Goal: Check status

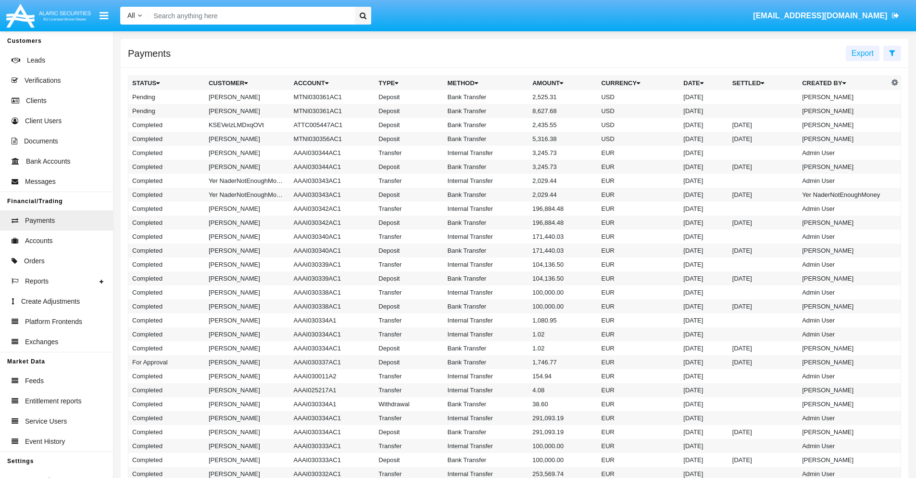
click at [892, 52] on icon at bounding box center [892, 53] width 6 height 8
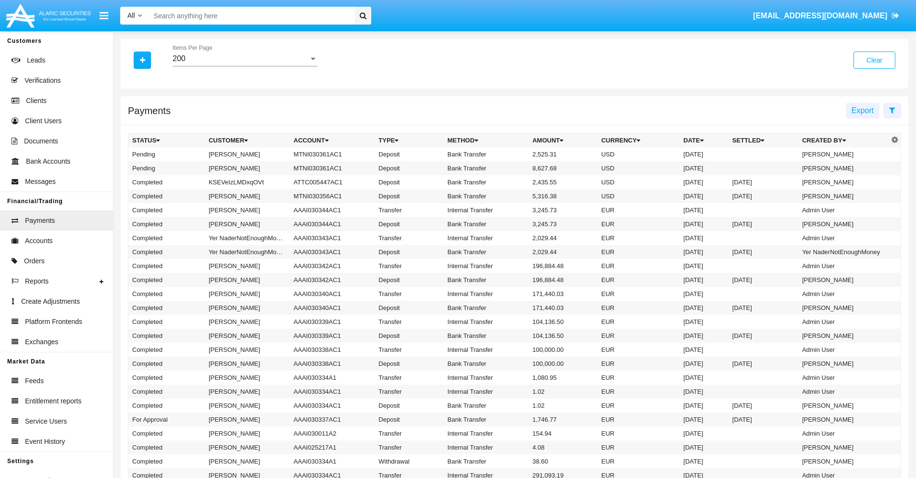
click at [245, 59] on div "200" at bounding box center [241, 58] width 136 height 9
click at [245, 66] on span "10" at bounding box center [245, 65] width 145 height 23
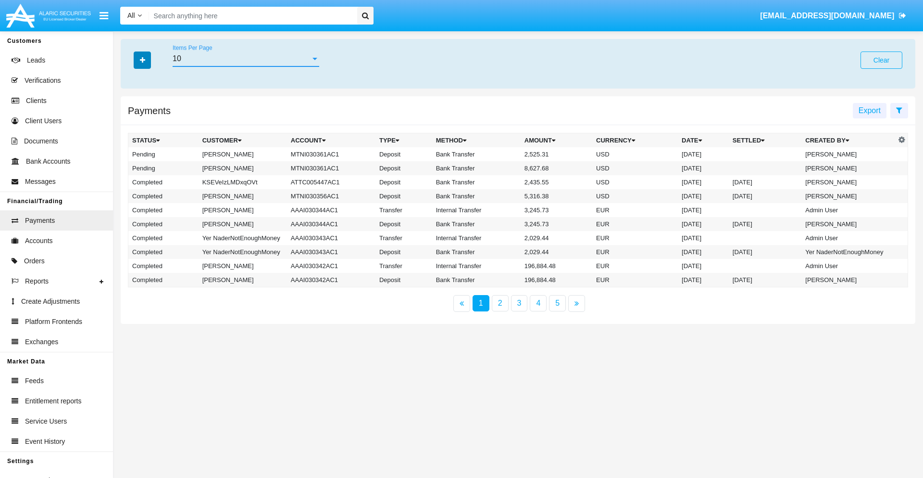
click at [142, 60] on icon "button" at bounding box center [142, 60] width 5 height 7
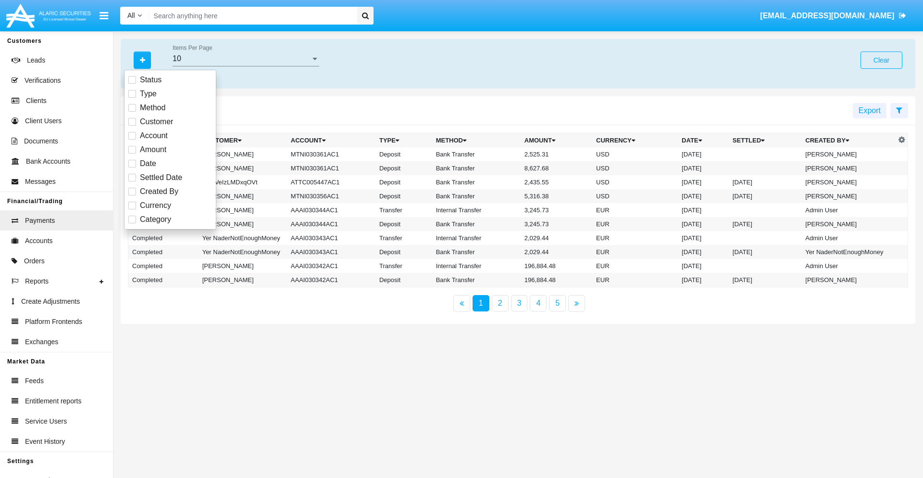
click at [151, 80] on span "Status" at bounding box center [151, 80] width 22 height 12
click at [132, 84] on input "Status" at bounding box center [132, 84] width 0 height 0
checkbox input "true"
click at [142, 60] on icon "button" at bounding box center [142, 60] width 5 height 7
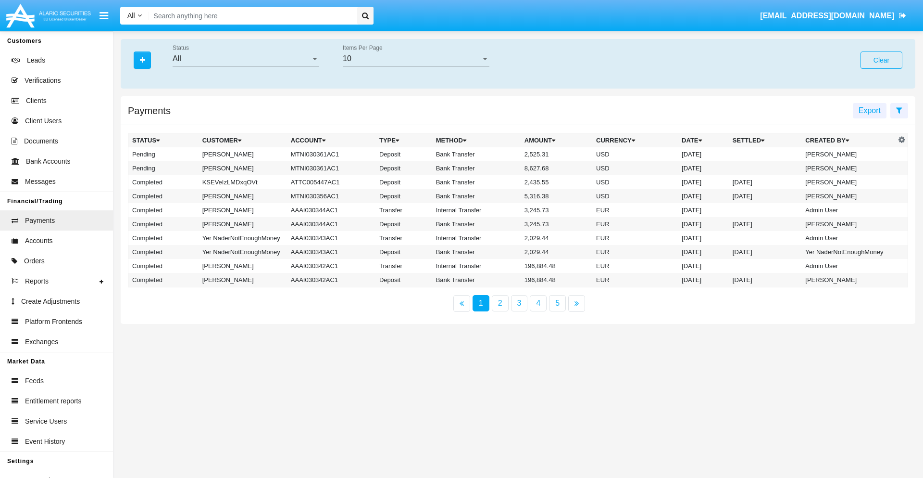
click at [246, 59] on div "All" at bounding box center [242, 58] width 138 height 9
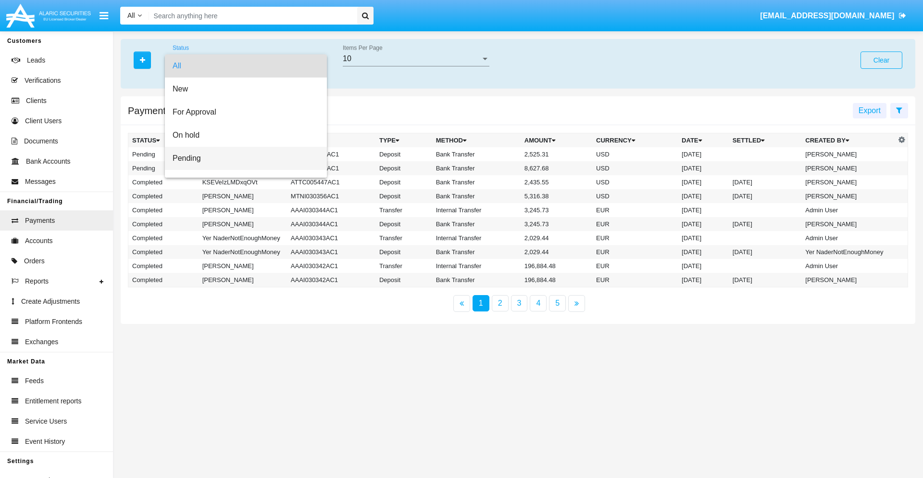
click at [242, 158] on span "Pending" at bounding box center [246, 158] width 147 height 23
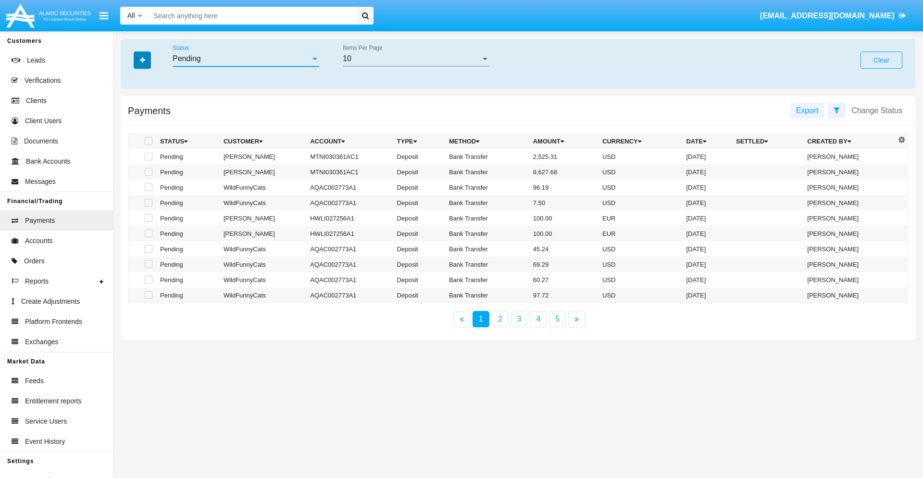
click at [142, 60] on icon "button" at bounding box center [142, 60] width 5 height 7
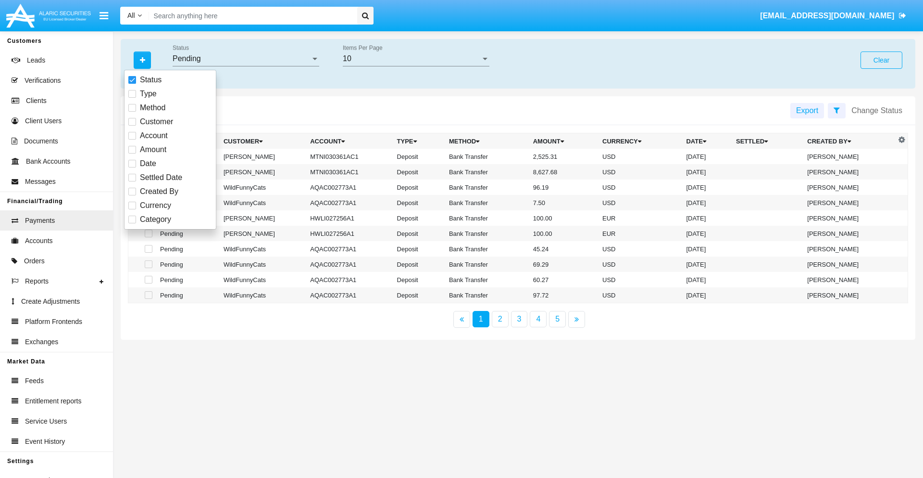
click at [152, 108] on span "Method" at bounding box center [152, 108] width 25 height 12
click at [132, 112] on input "Method" at bounding box center [132, 112] width 0 height 0
checkbox input "true"
click at [142, 60] on icon "button" at bounding box center [142, 60] width 5 height 7
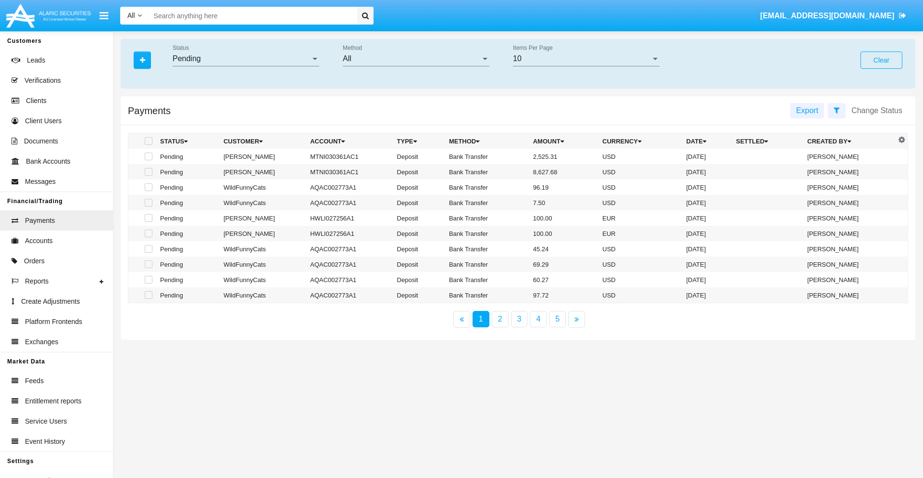
click at [416, 59] on div "All" at bounding box center [412, 58] width 138 height 9
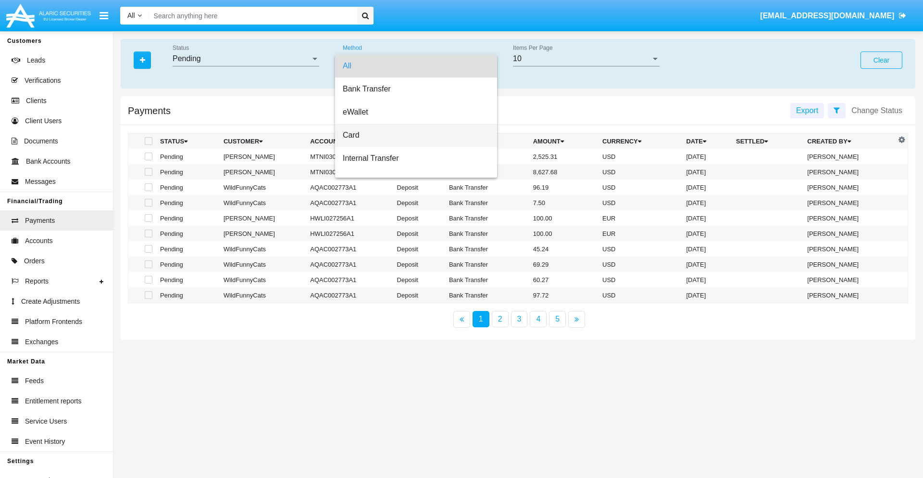
click at [412, 135] on span "Card" at bounding box center [416, 135] width 147 height 23
